Goal: Check status: Check status

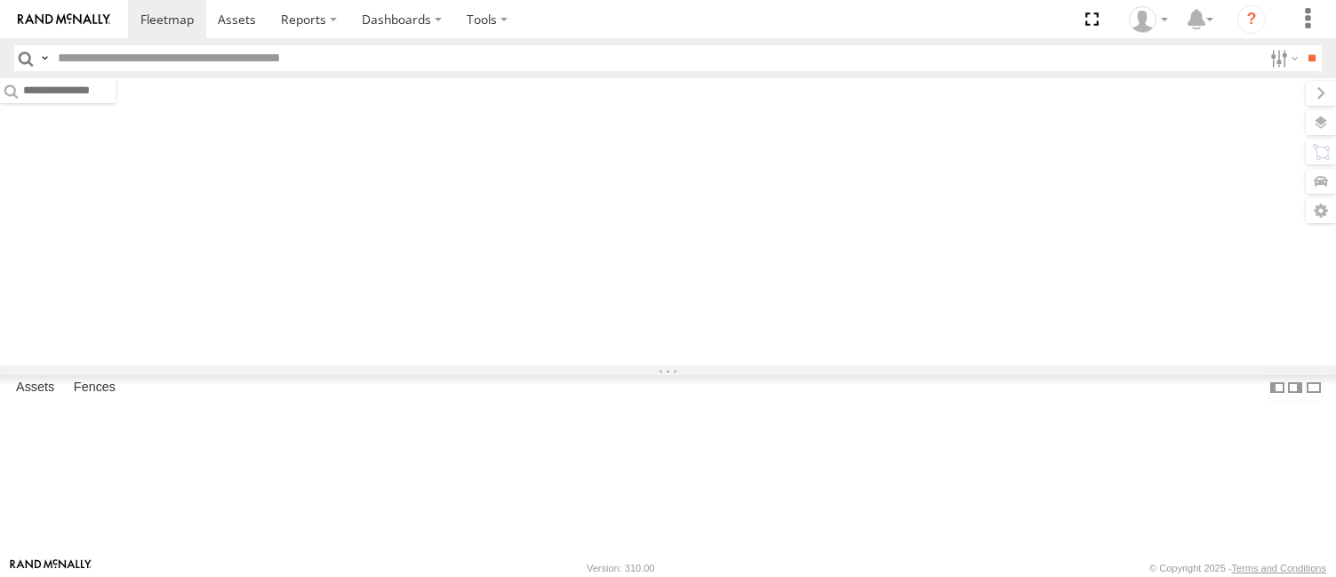
click at [188, 54] on input "text" at bounding box center [656, 58] width 1211 height 26
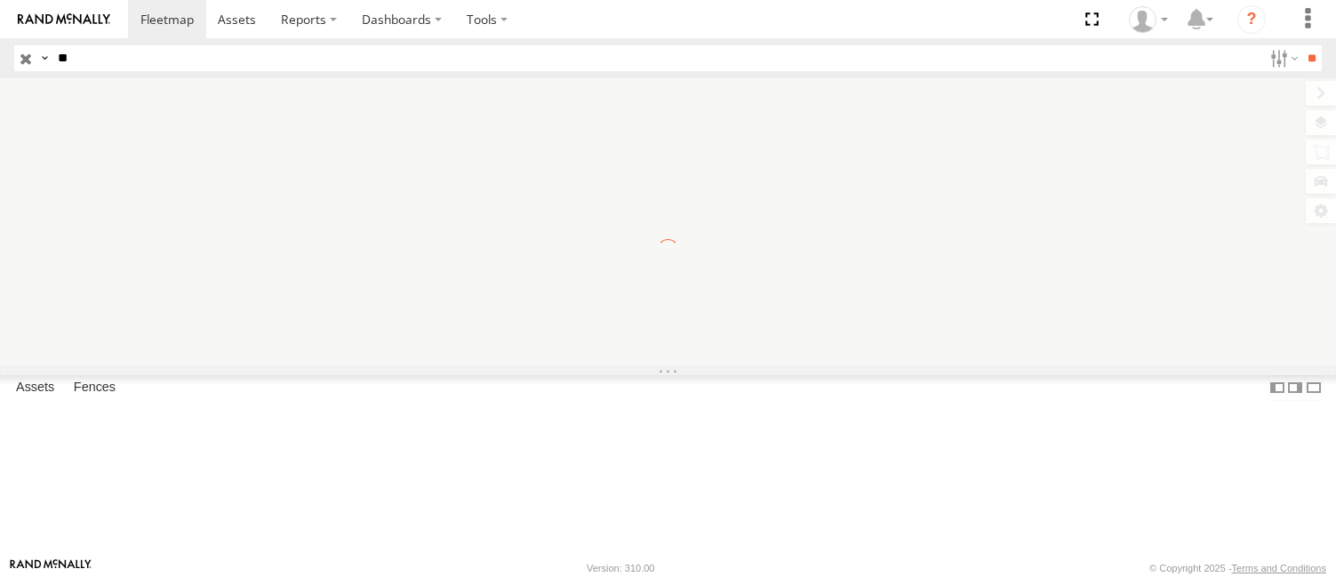
type input "**"
click at [1301, 45] on input "**" at bounding box center [1311, 58] width 20 height 26
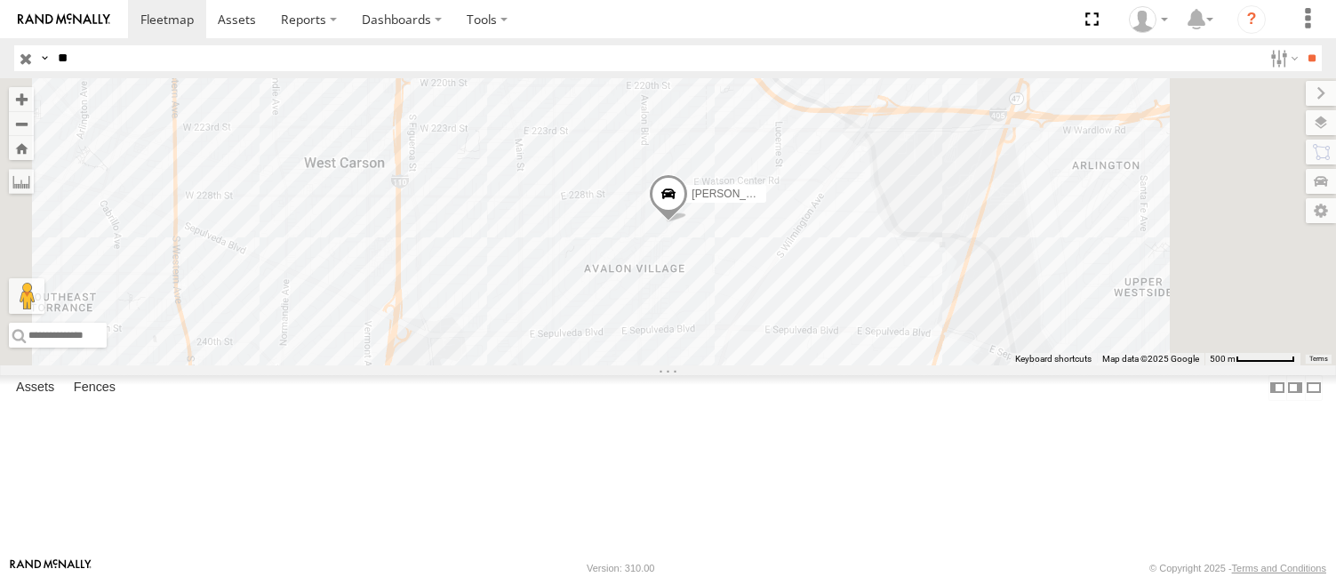
click at [0, 0] on div "FCL" at bounding box center [0, 0] width 0 height 0
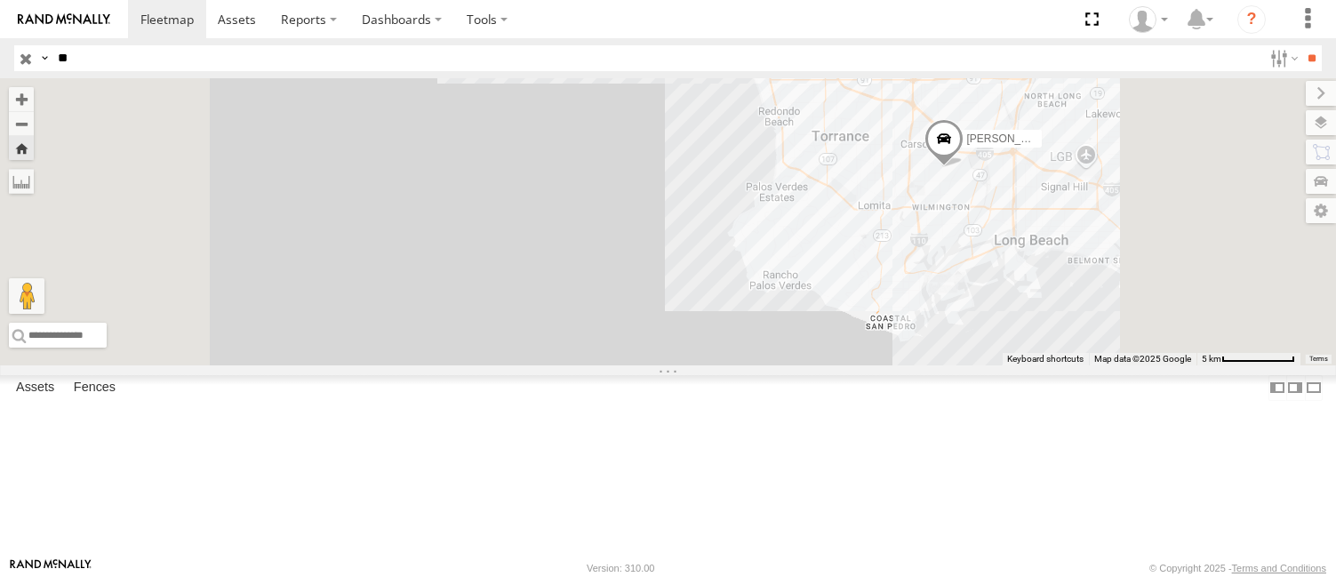
drag, startPoint x: 1202, startPoint y: 302, endPoint x: 1070, endPoint y: 339, distance: 136.5
click at [1070, 339] on div "[PERSON_NAME]/T-1698" at bounding box center [668, 221] width 1336 height 287
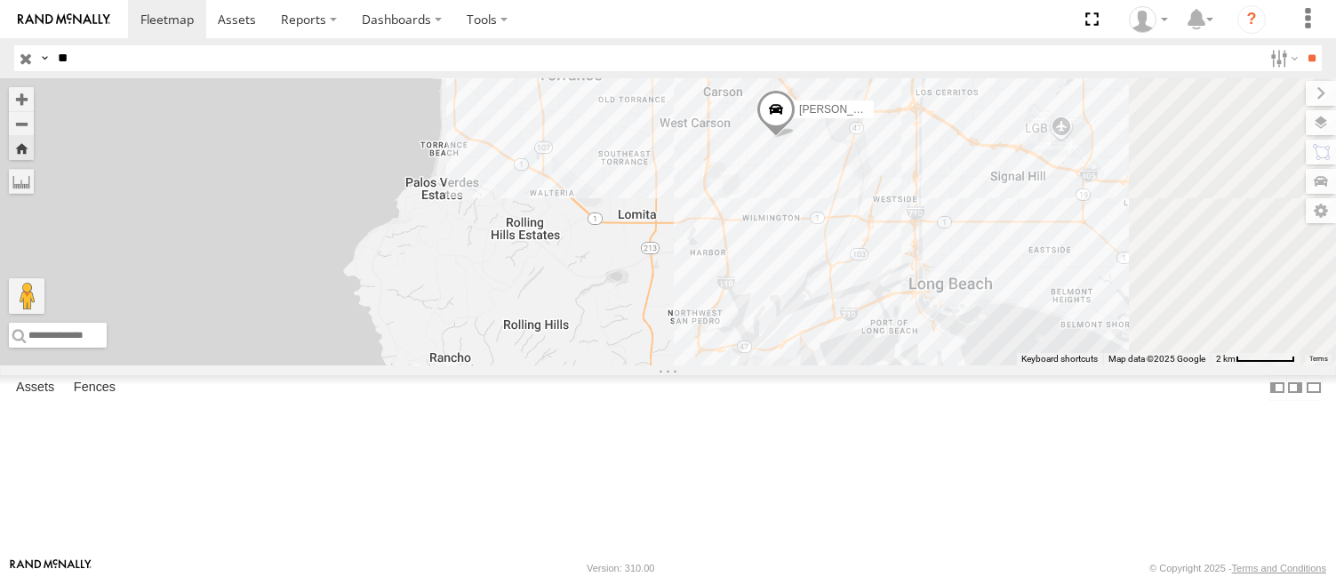
drag, startPoint x: 982, startPoint y: 249, endPoint x: 959, endPoint y: 361, distance: 114.4
click at [959, 361] on div "[PERSON_NAME]/T-1698" at bounding box center [668, 221] width 1336 height 287
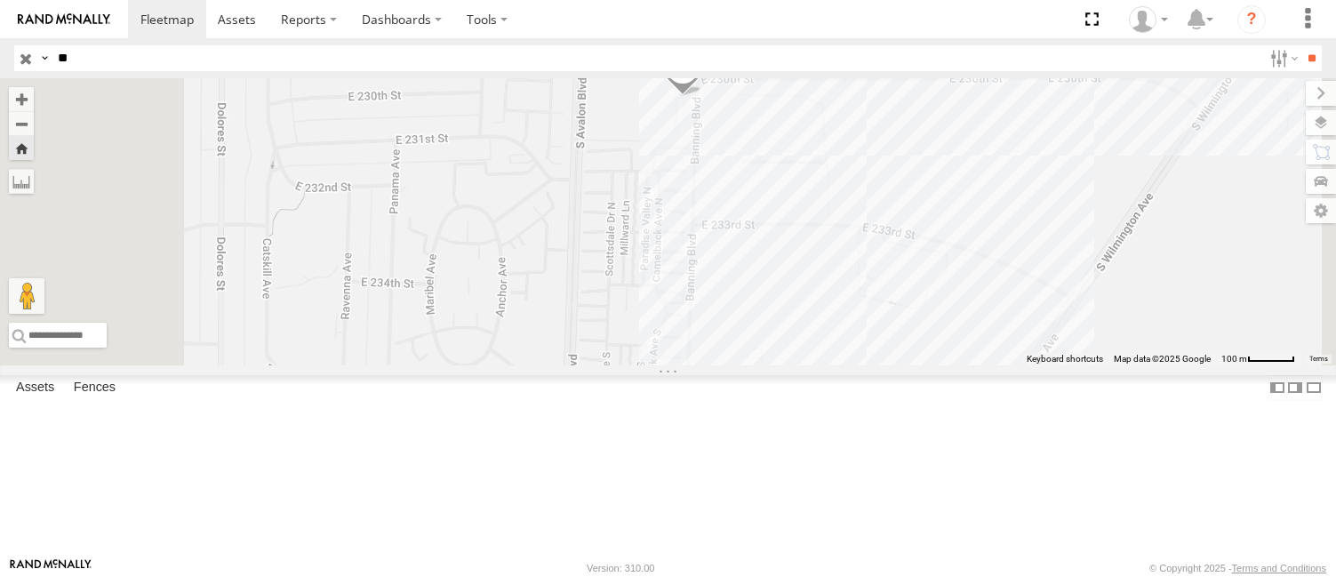
drag, startPoint x: 981, startPoint y: 305, endPoint x: 963, endPoint y: 391, distance: 88.0
click at [963, 365] on div "[PERSON_NAME]/T-1698" at bounding box center [668, 221] width 1336 height 287
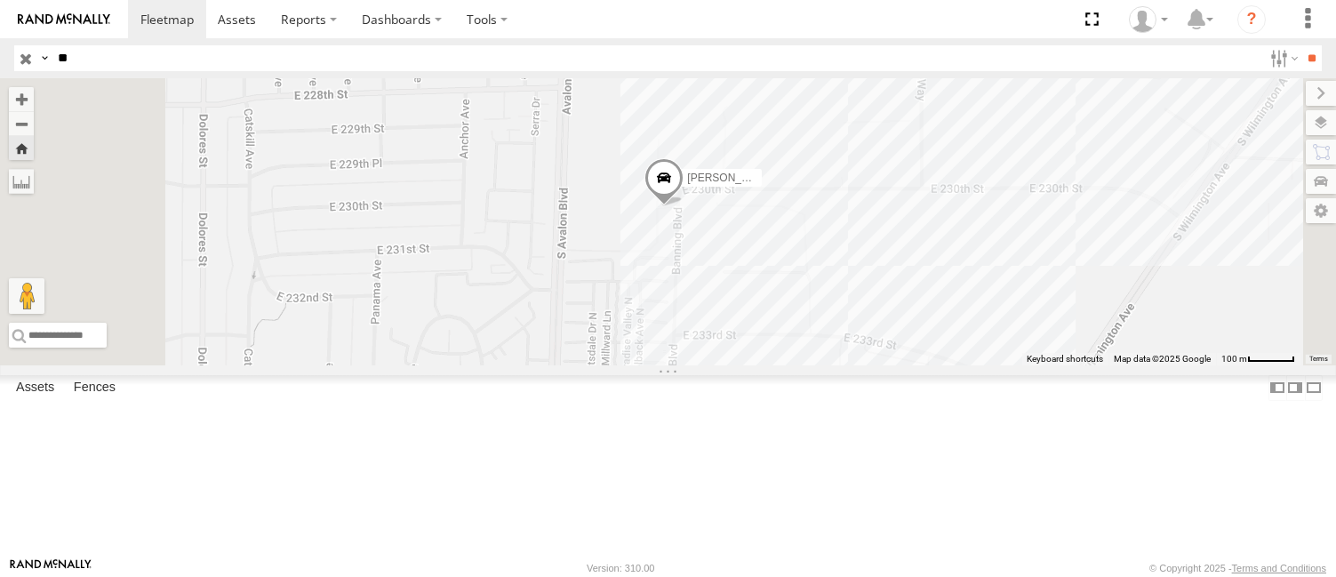
click at [972, 365] on div "[PERSON_NAME]/T-1698" at bounding box center [668, 221] width 1336 height 287
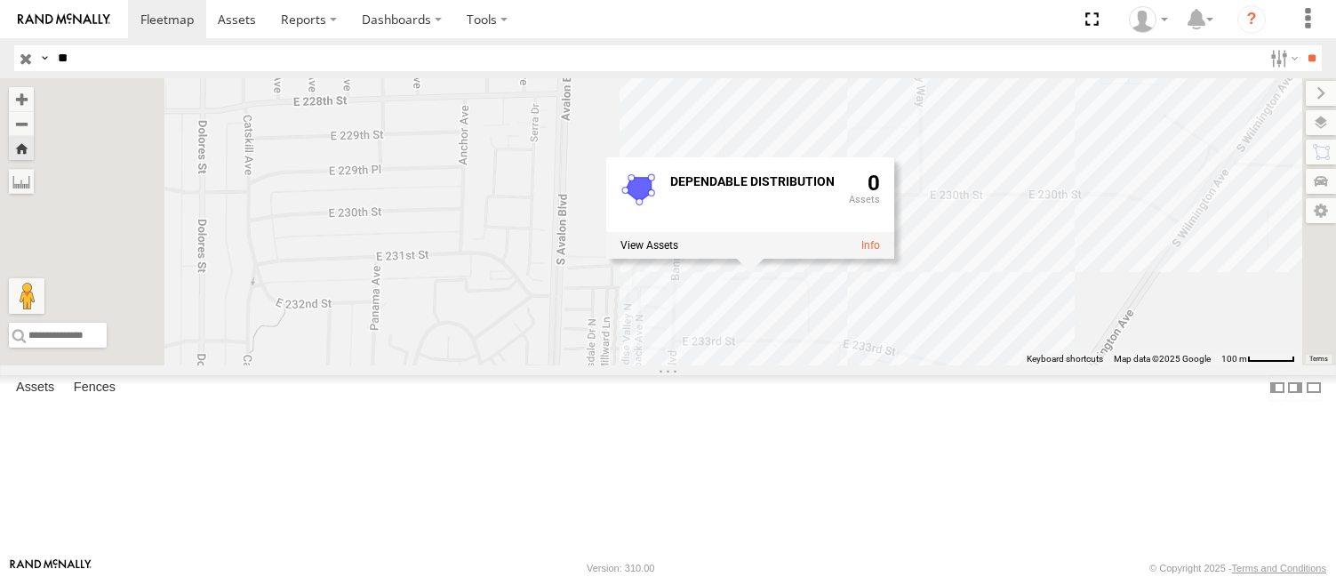
click at [957, 365] on div "[PERSON_NAME]/T-1698 DEPENDABLE DISTRIBUTION 0" at bounding box center [668, 221] width 1336 height 287
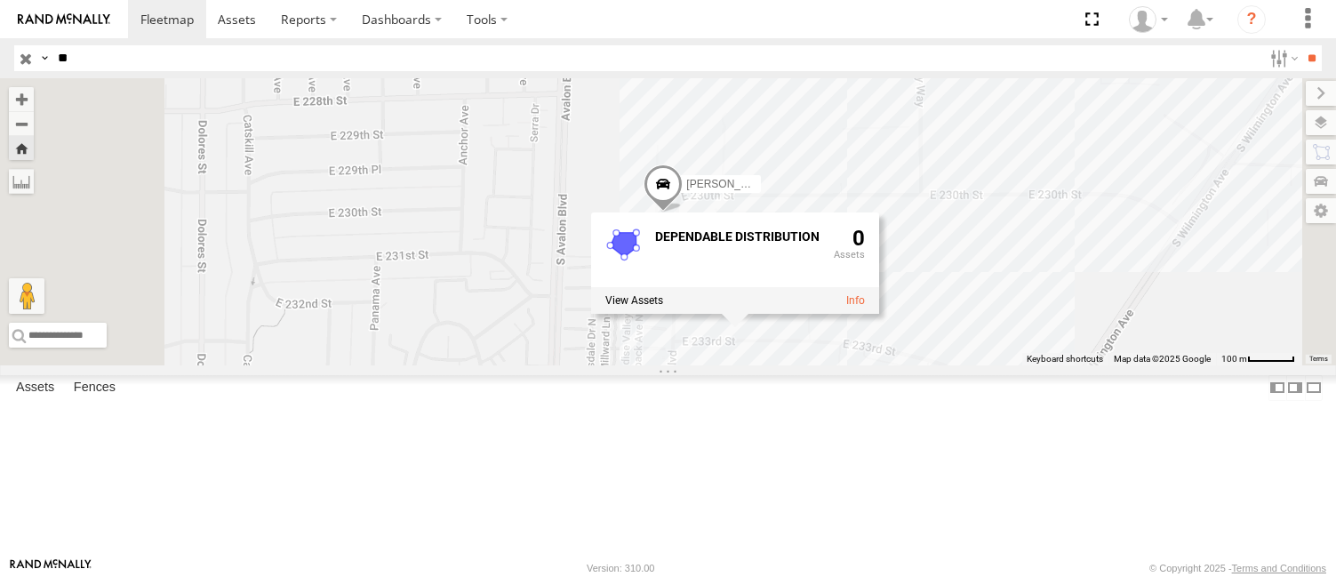
click at [1140, 365] on div "[PERSON_NAME]/T-1698 DEPENDABLE DISTRIBUTION 0" at bounding box center [668, 221] width 1336 height 287
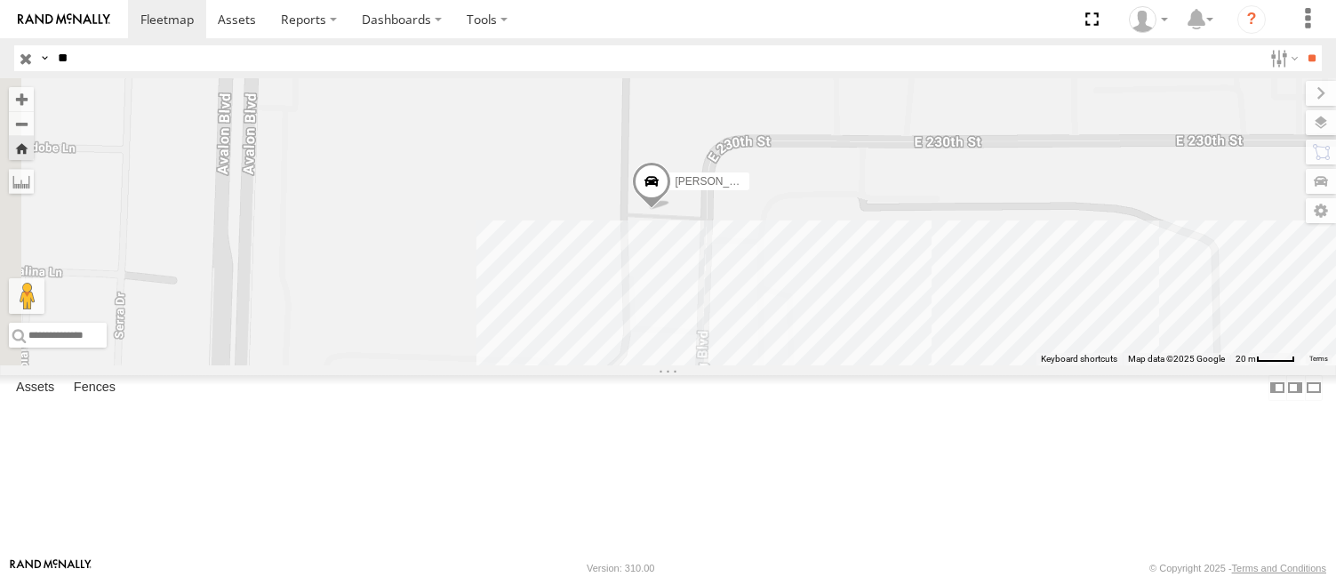
drag, startPoint x: 923, startPoint y: 189, endPoint x: 1007, endPoint y: 480, distance: 302.7
click at [1007, 365] on div "[PERSON_NAME]/T-1698" at bounding box center [668, 221] width 1336 height 287
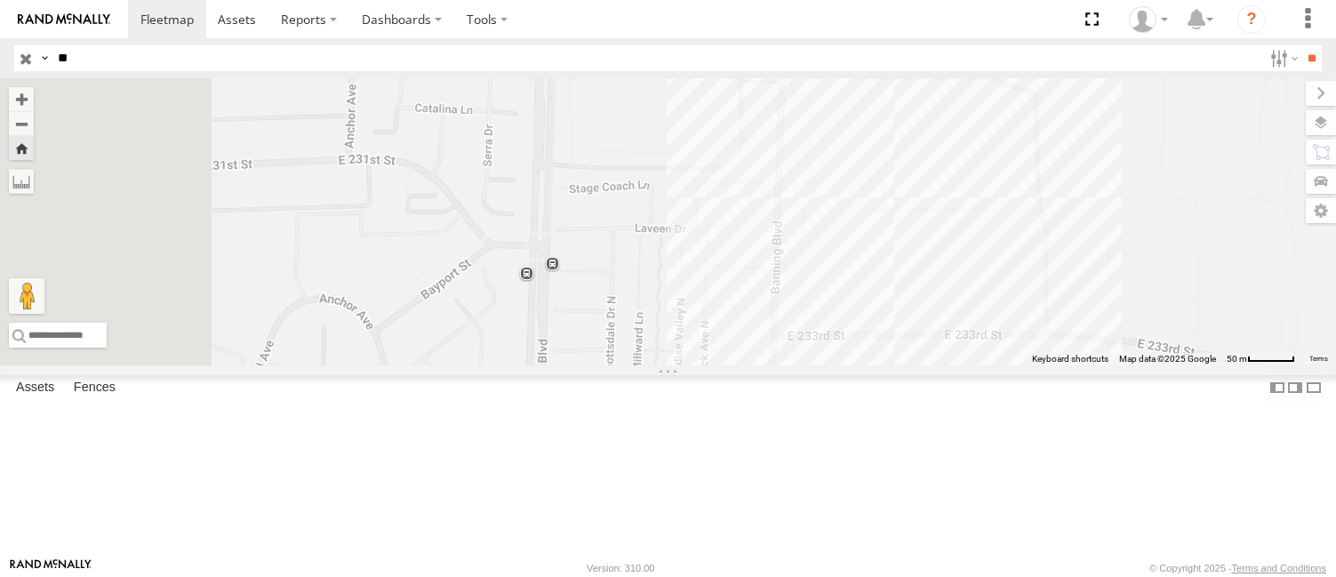
drag, startPoint x: 1048, startPoint y: 402, endPoint x: 1081, endPoint y: 196, distance: 208.8
click at [1081, 196] on div "[PERSON_NAME]/T-1698" at bounding box center [668, 221] width 1336 height 287
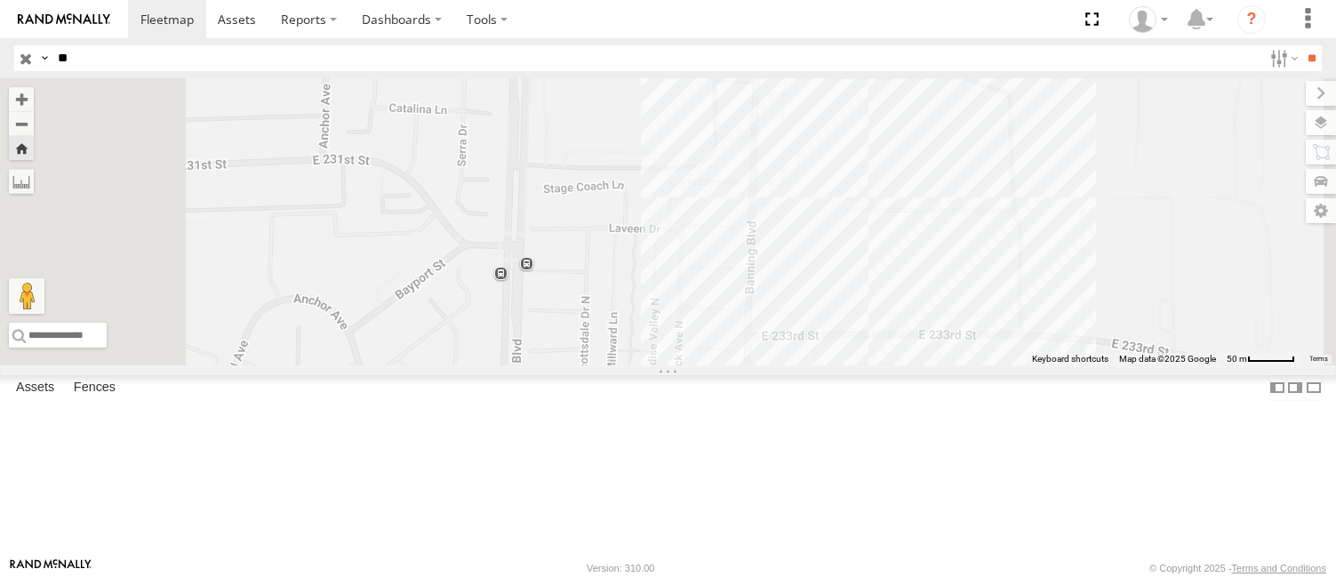
drag, startPoint x: 1165, startPoint y: 257, endPoint x: 1137, endPoint y: 257, distance: 28.4
click at [1137, 257] on div "[PERSON_NAME]/T-1698" at bounding box center [668, 221] width 1336 height 287
